Goal: Transaction & Acquisition: Purchase product/service

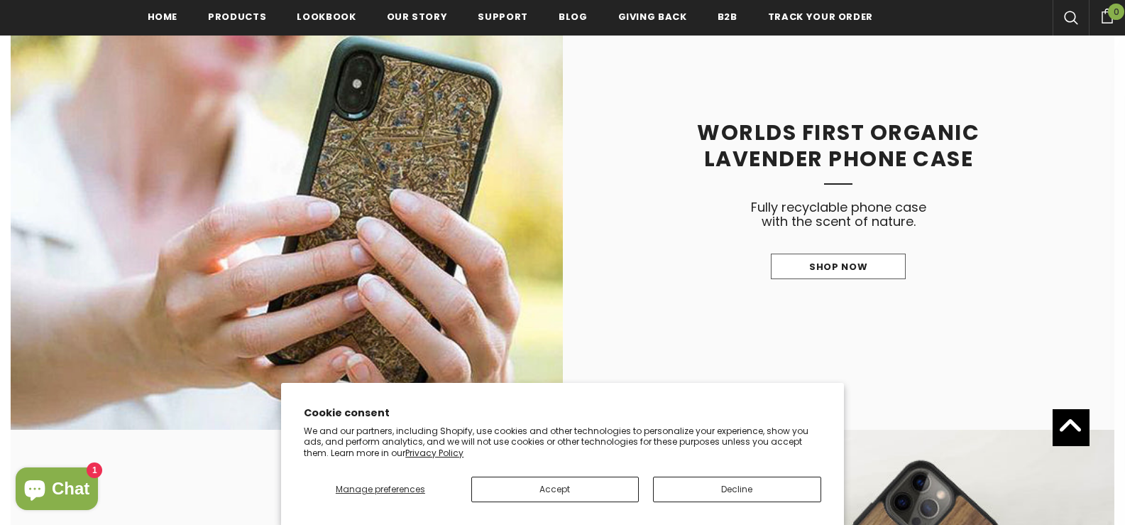
scroll to position [1542, 0]
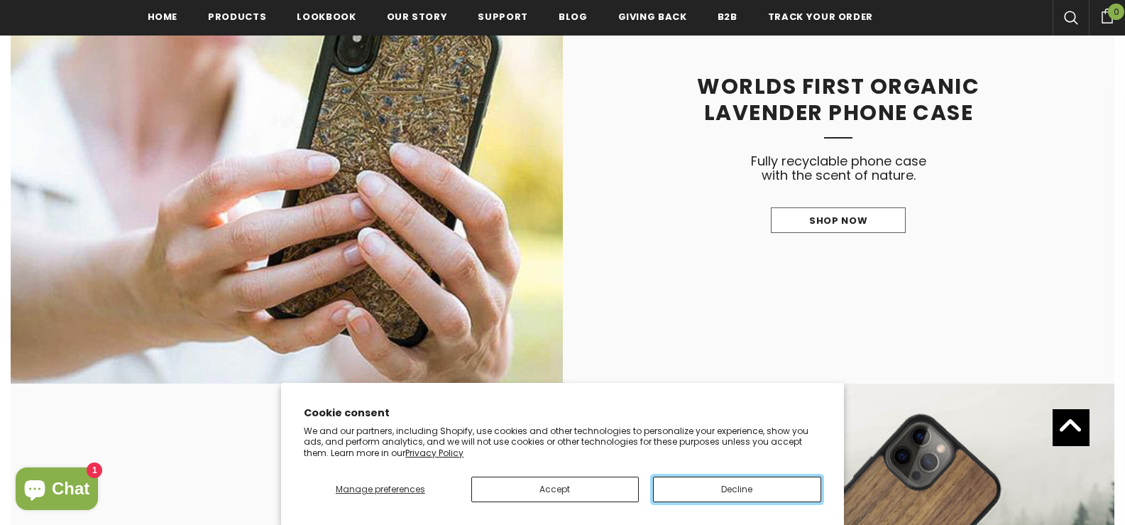
click at [669, 481] on button "Decline" at bounding box center [737, 489] width 168 height 26
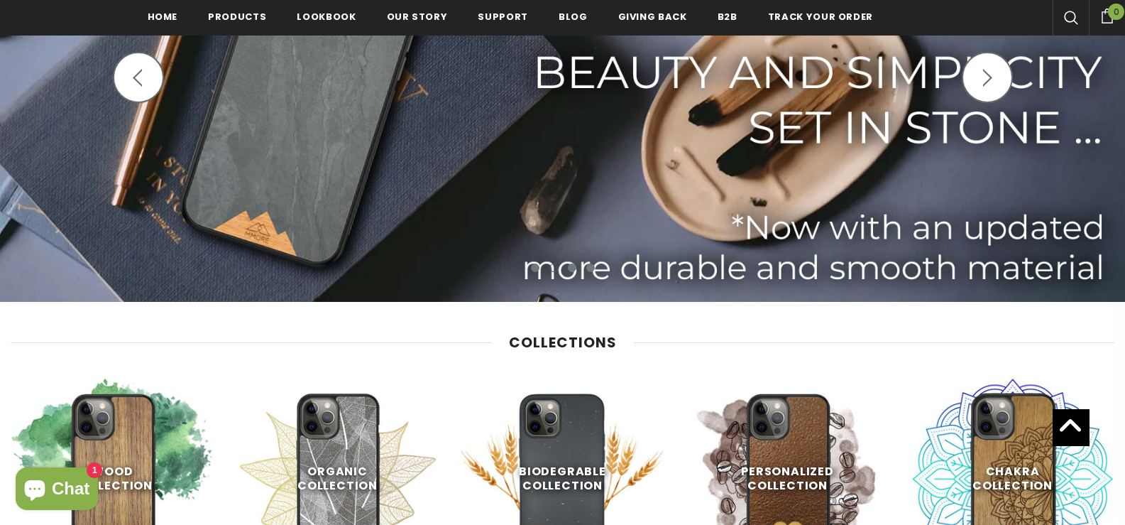
scroll to position [477, 0]
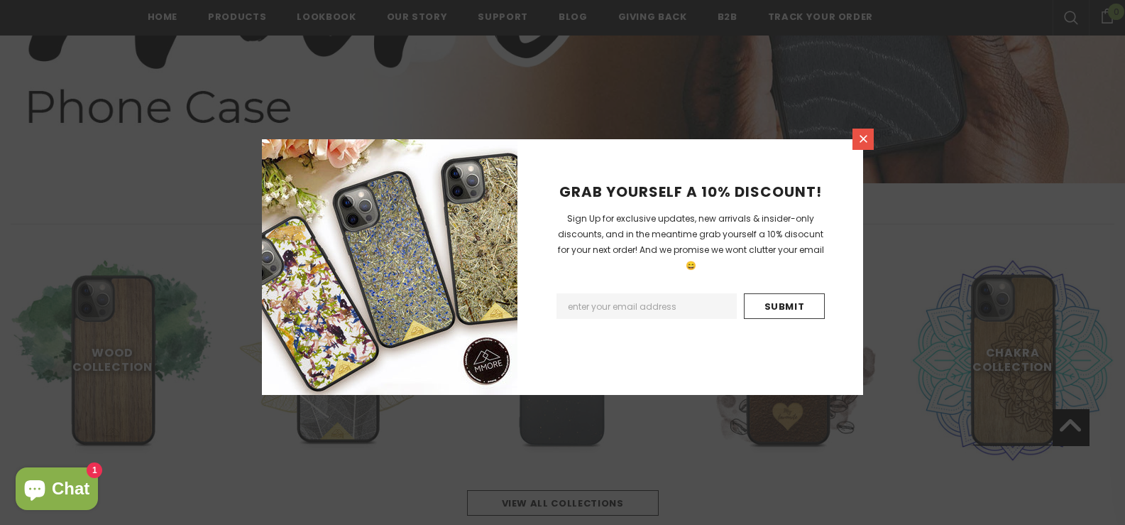
click at [860, 136] on icon at bounding box center [864, 139] width 8 height 8
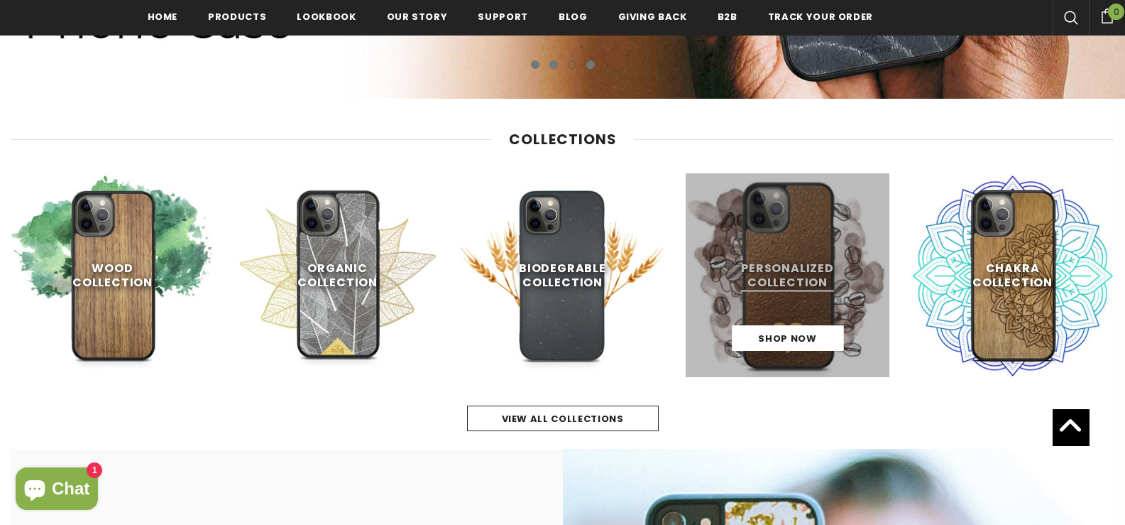
scroll to position [595, 0]
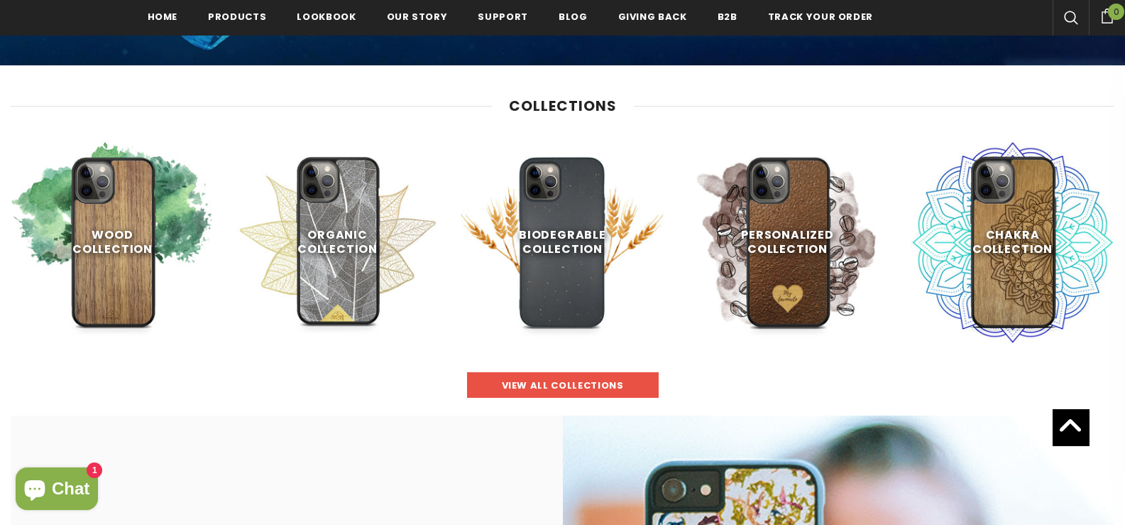
click at [540, 390] on span "view all collections" at bounding box center [563, 384] width 122 height 13
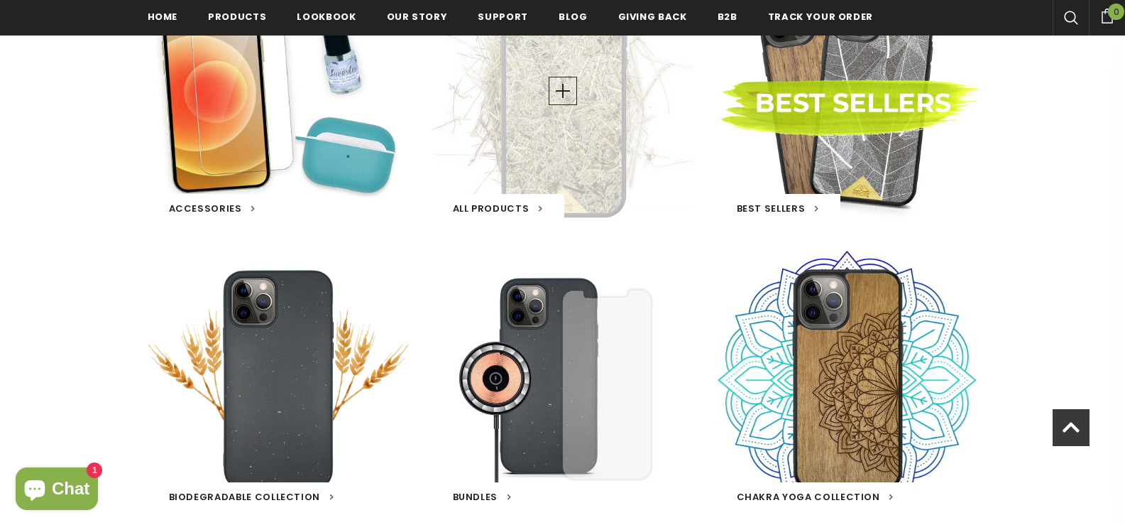
scroll to position [362, 0]
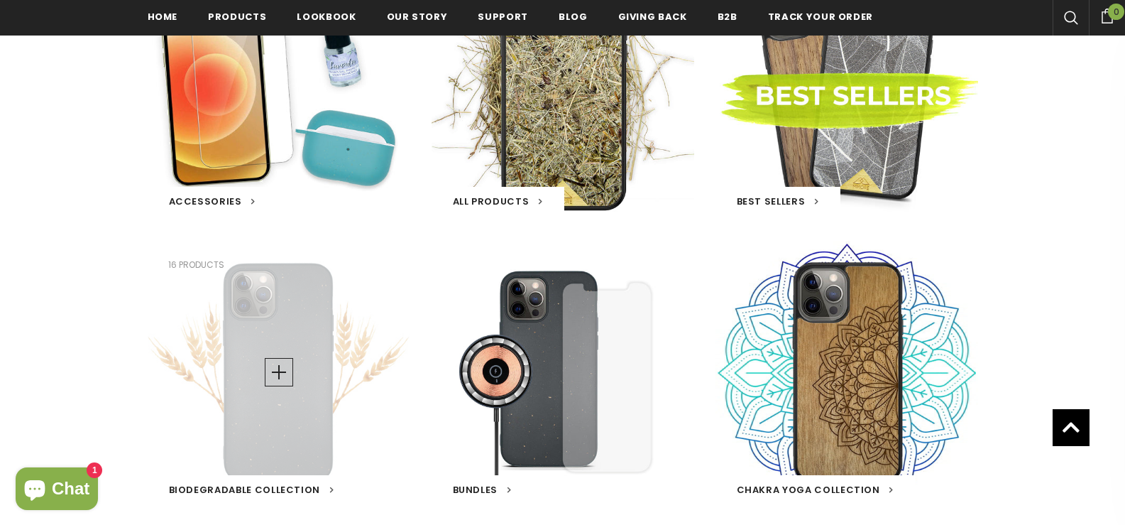
click at [336, 433] on div "Biodegradable Collection 16 products" at bounding box center [279, 372] width 263 height 263
click at [288, 489] on span "Biodegradable Collection" at bounding box center [245, 489] width 152 height 13
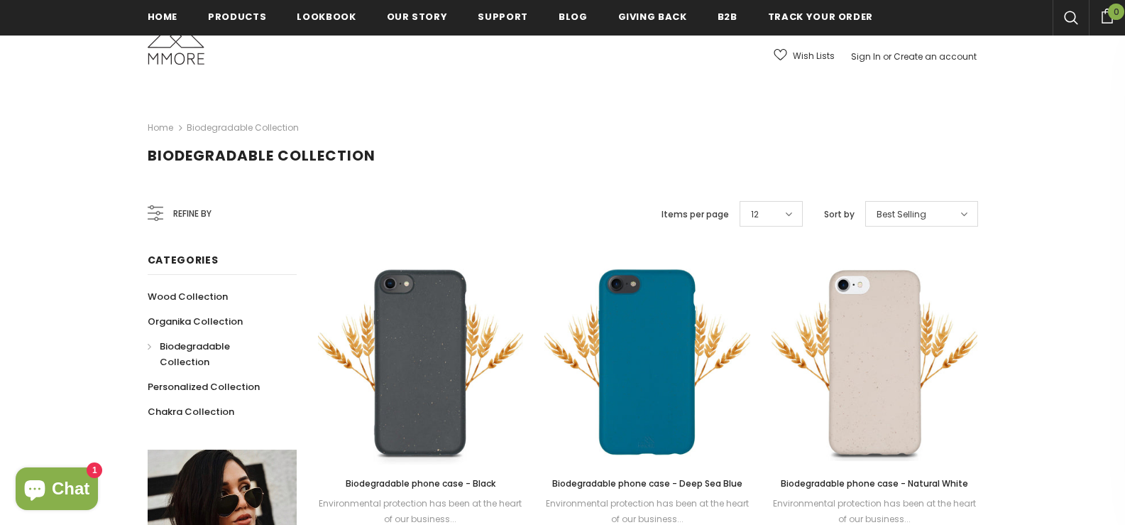
scroll to position [236, 0]
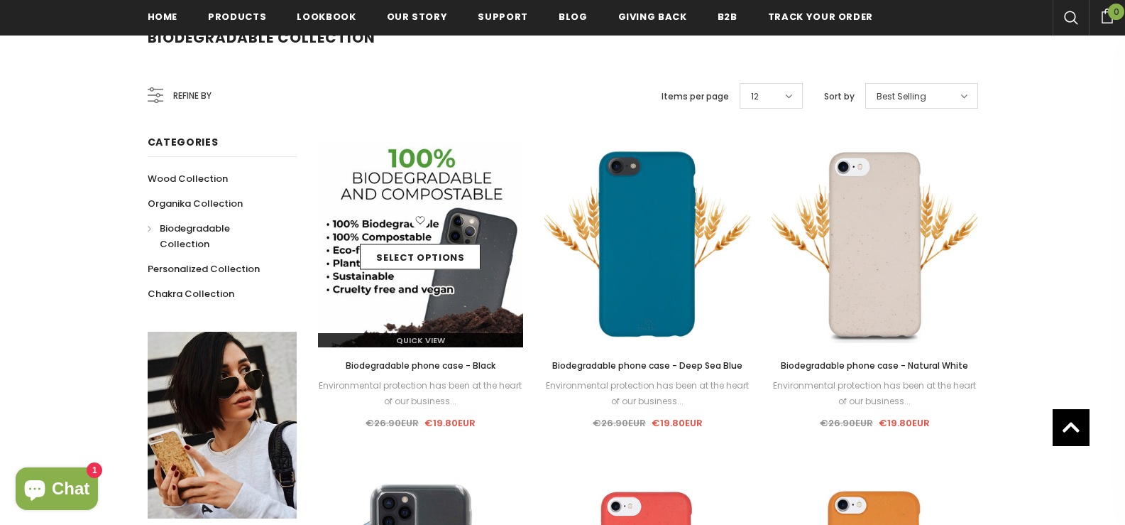
click at [431, 288] on img at bounding box center [421, 244] width 206 height 206
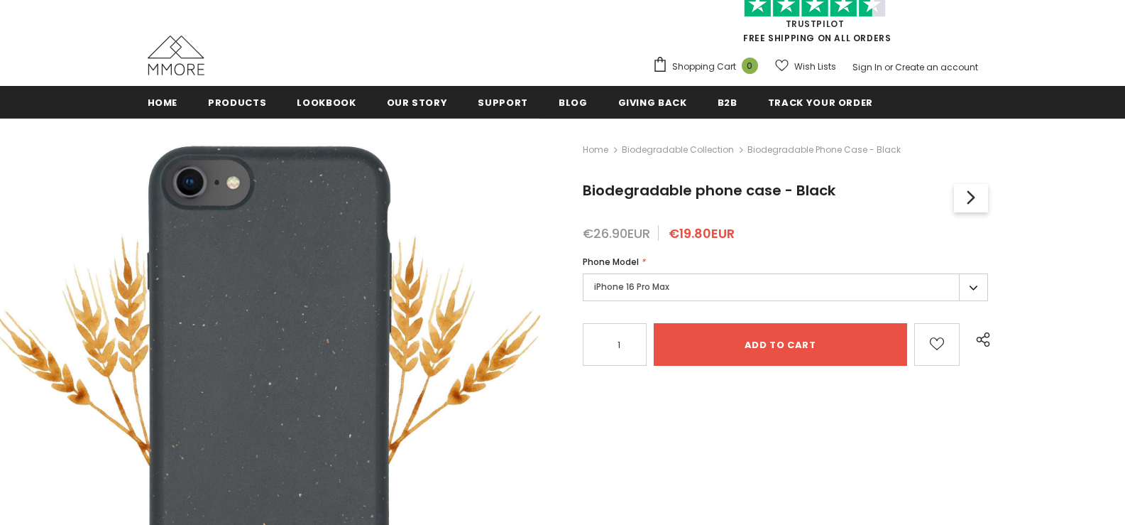
scroll to position [119, 0]
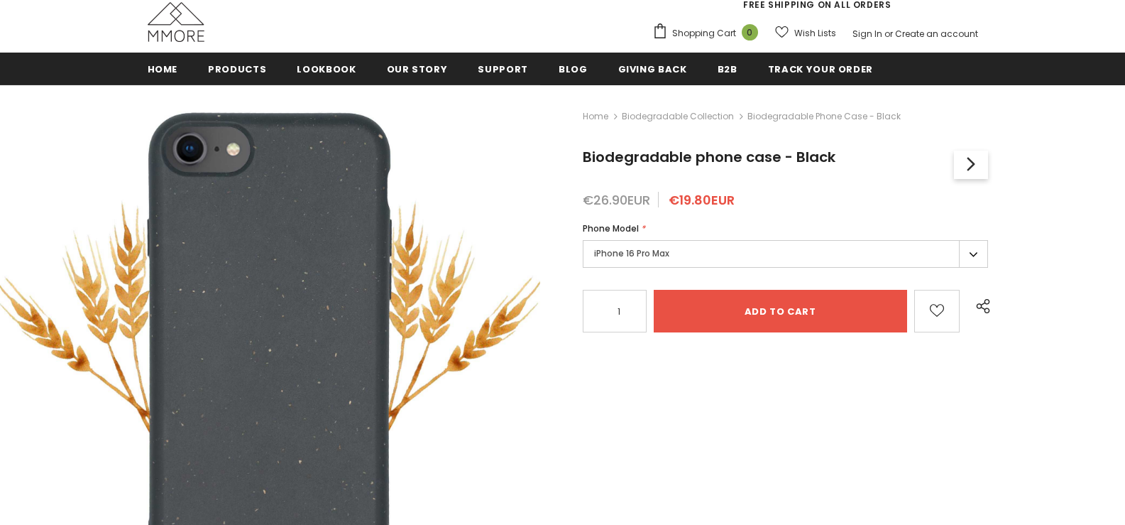
click at [625, 257] on label "iPhone 16 Pro Max" at bounding box center [786, 254] width 406 height 28
click at [971, 251] on label "iPhone 16 Pro Max" at bounding box center [786, 254] width 406 height 28
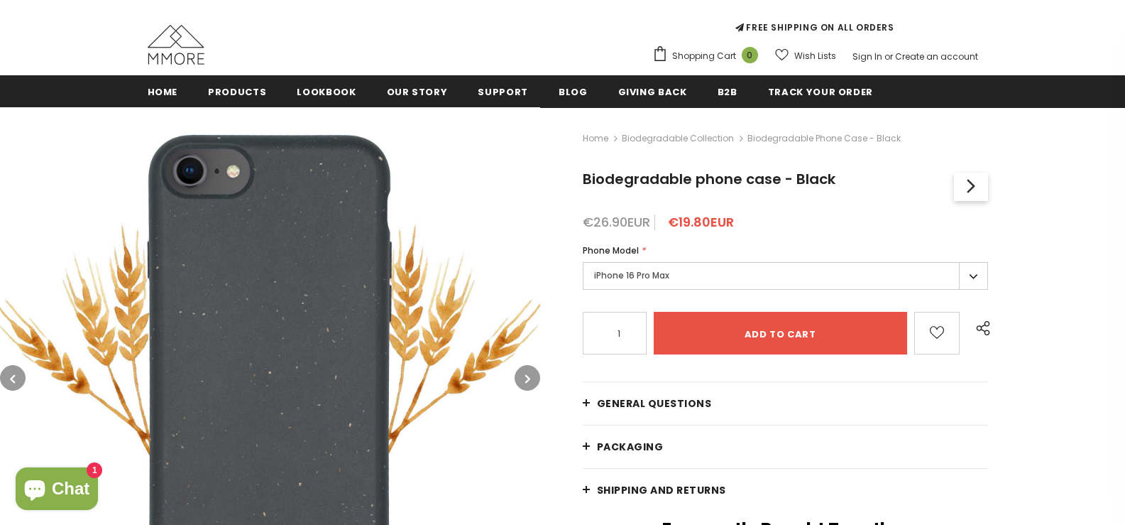
click at [971, 273] on label "iPhone 16 Pro Max" at bounding box center [786, 276] width 406 height 28
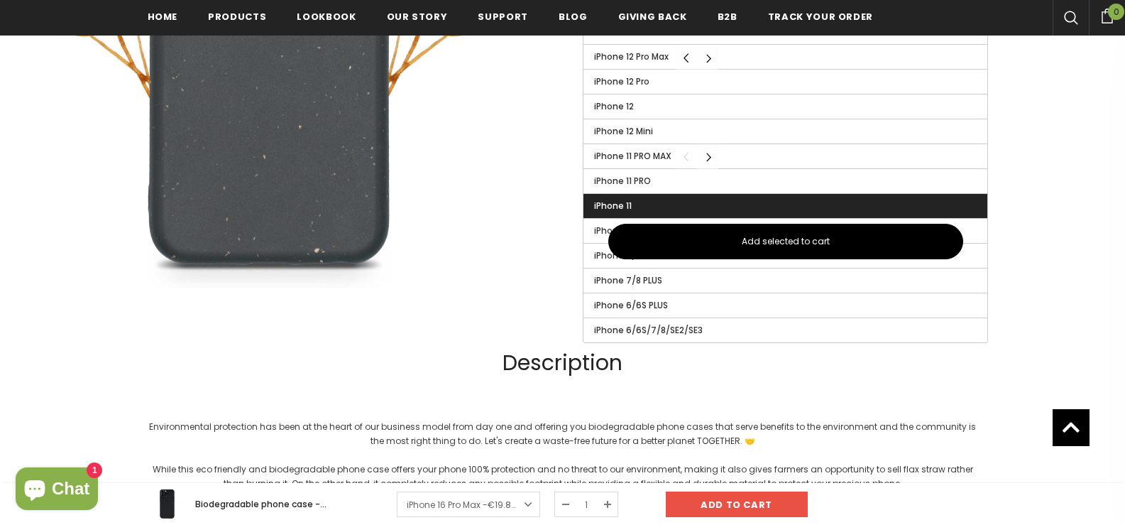
scroll to position [828, 0]
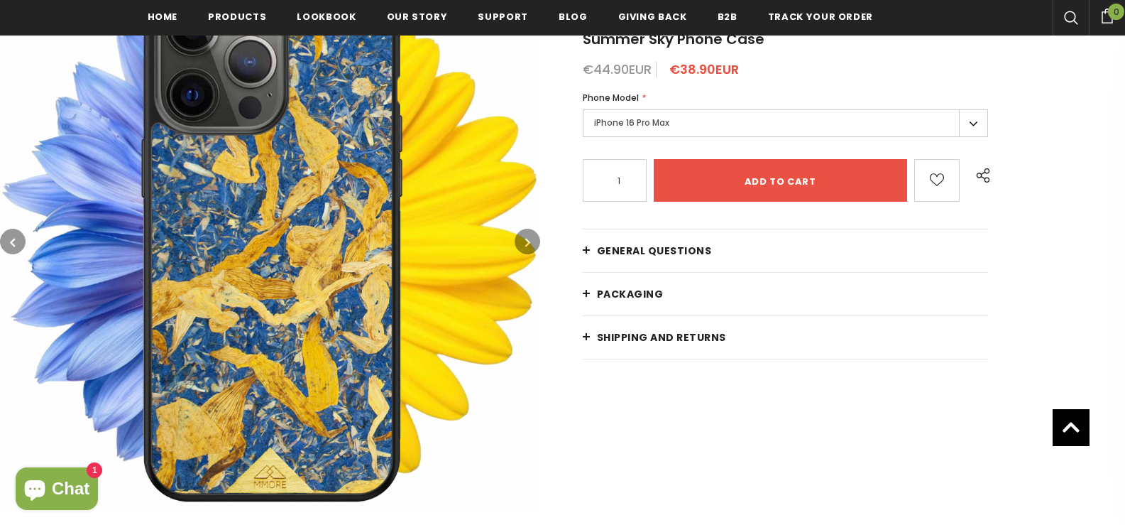
scroll to position [262, 0]
click at [974, 121] on label "iPhone 16 Pro Max" at bounding box center [786, 123] width 406 height 28
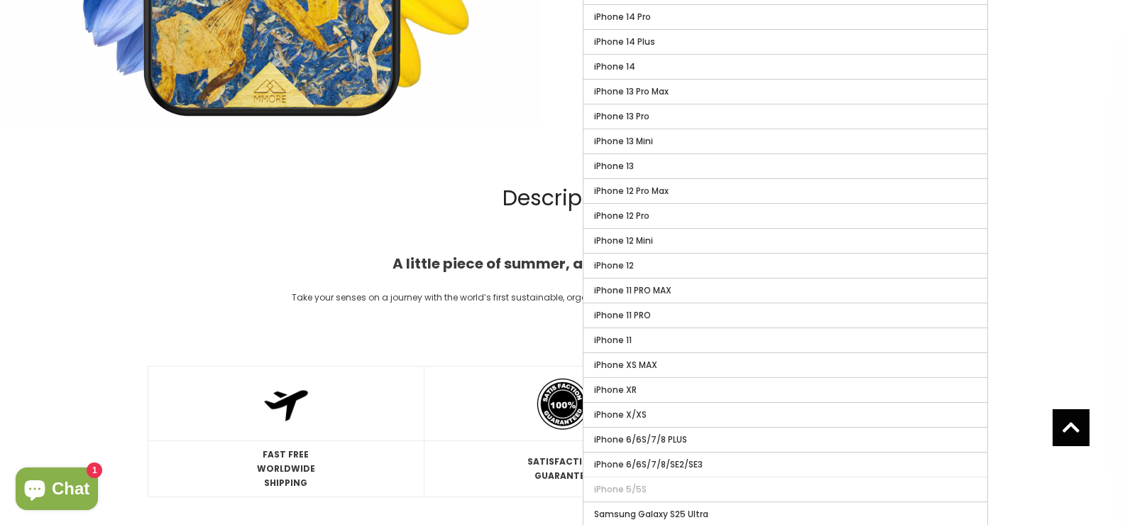
scroll to position [0, 0]
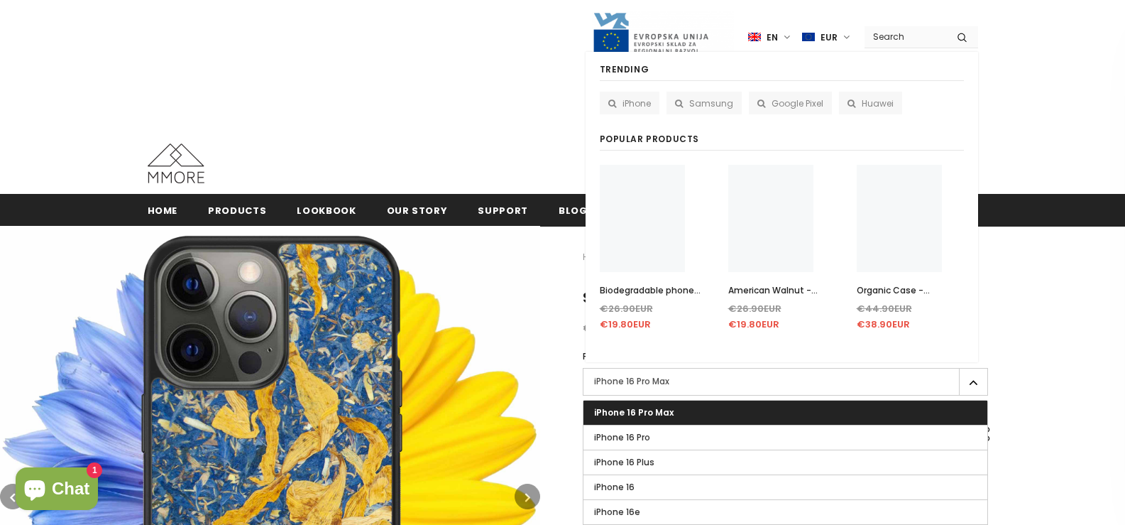
click at [910, 43] on input "Search Site" at bounding box center [906, 36] width 82 height 21
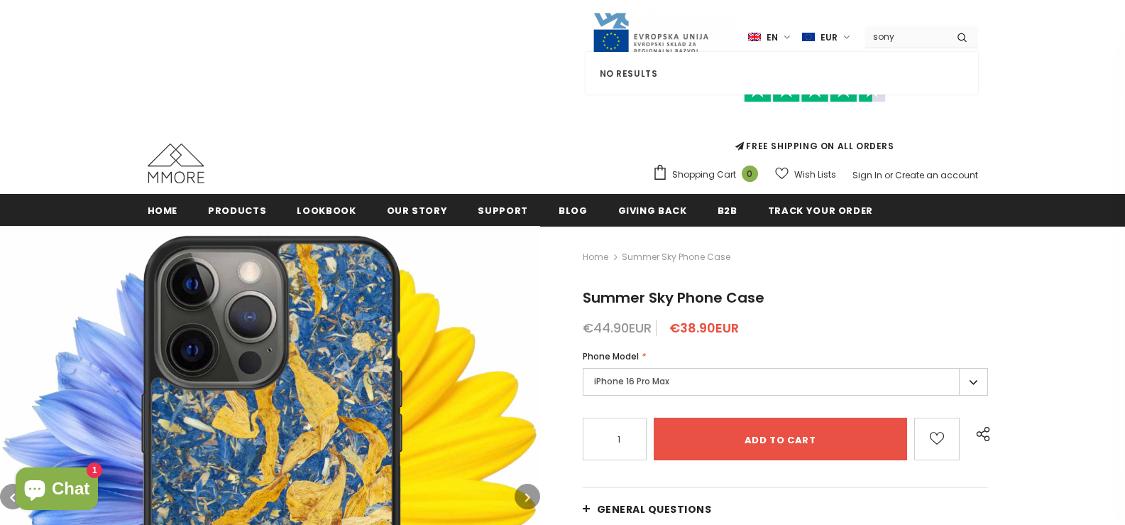
type input "sony"
click at [946, 26] on button "submit" at bounding box center [962, 36] width 32 height 21
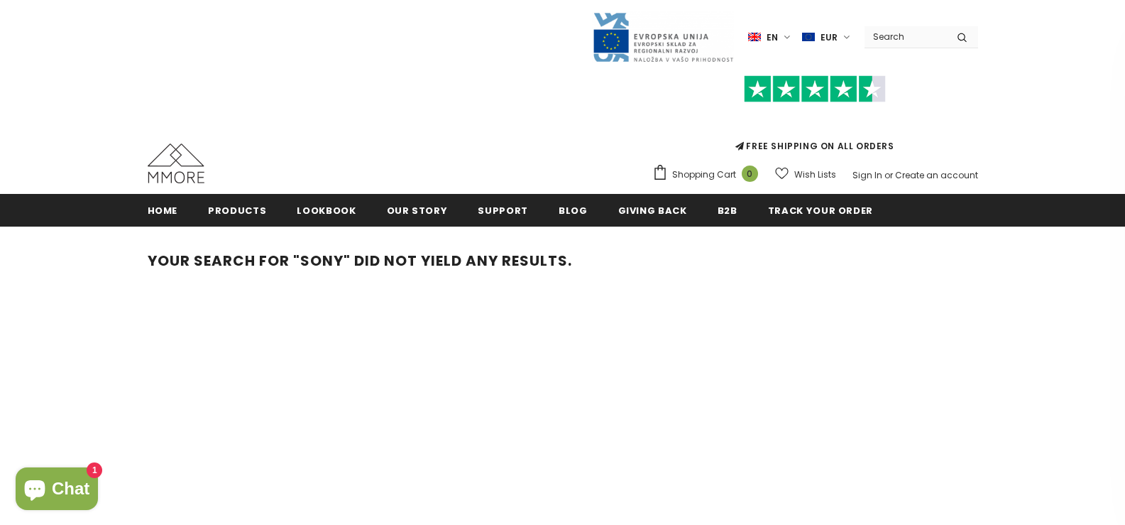
scroll to position [119, 0]
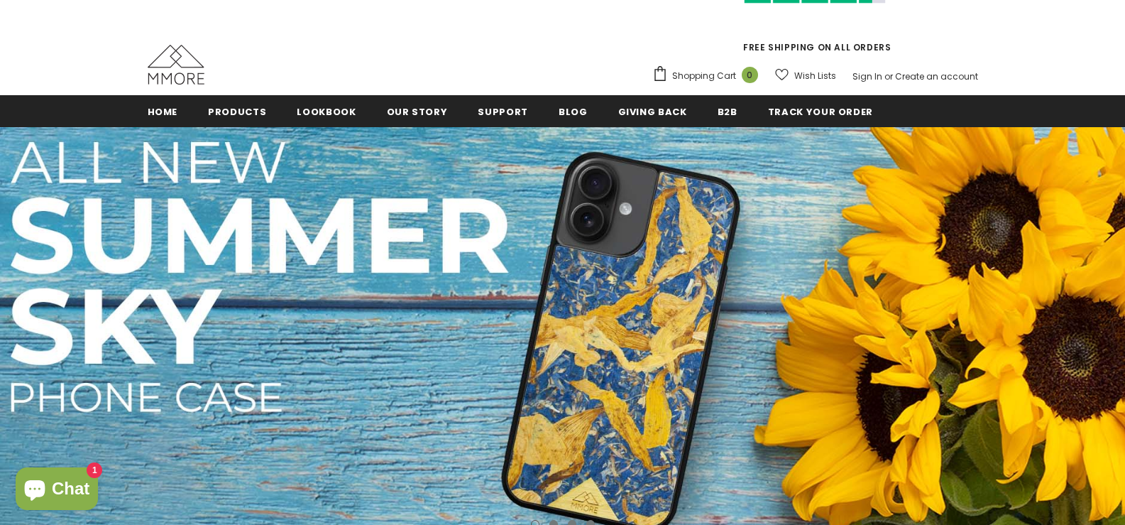
scroll to position [99, 0]
